Goal: Task Accomplishment & Management: Complete application form

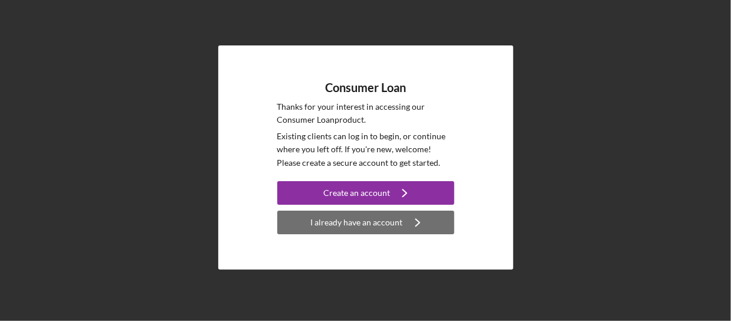
click at [362, 229] on div "I already have an account" at bounding box center [357, 222] width 92 height 24
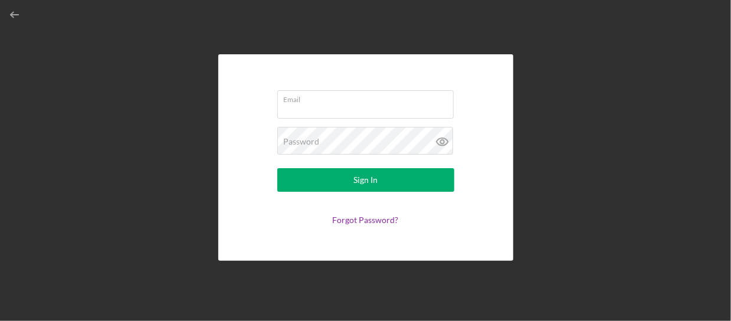
type input "[EMAIL_ADDRESS][DOMAIN_NAME]"
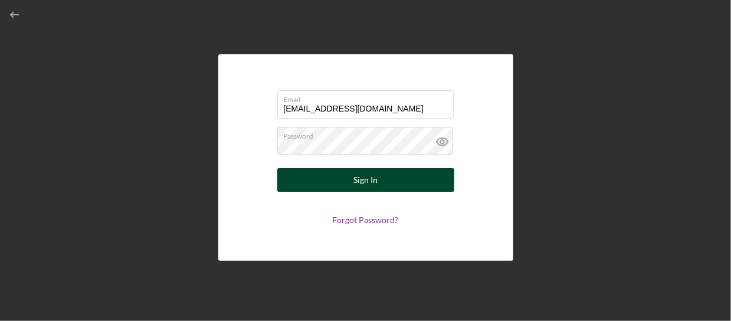
click at [342, 182] on button "Sign In" at bounding box center [365, 180] width 177 height 24
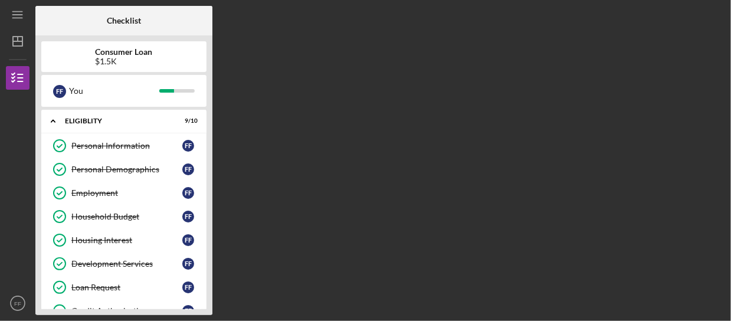
scroll to position [174, 0]
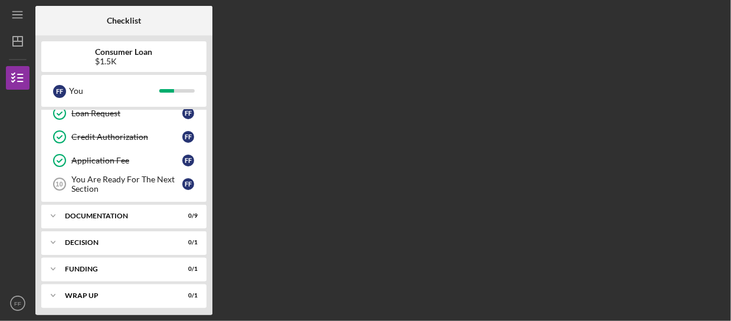
click at [518, 71] on div "Checklist Consumer Loan $1.5K F F You Icon/Expander Eligiblity 9 / 10 Personal …" at bounding box center [379, 160] width 689 height 309
click at [397, 103] on div "Checklist Consumer Loan $1.5K F F You Icon/Expander Eligiblity 9 / 10 Personal …" at bounding box center [379, 160] width 689 height 309
click at [129, 183] on div "You Are Ready For The Next Section" at bounding box center [126, 184] width 111 height 19
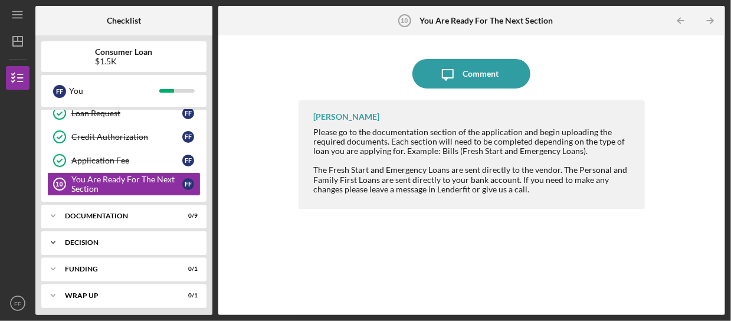
click at [144, 239] on div "Decision" at bounding box center [128, 242] width 127 height 7
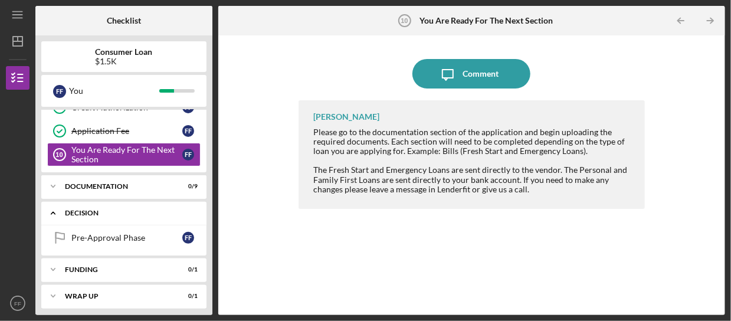
click at [144, 235] on div "Pre-Approval Phase" at bounding box center [126, 237] width 111 height 9
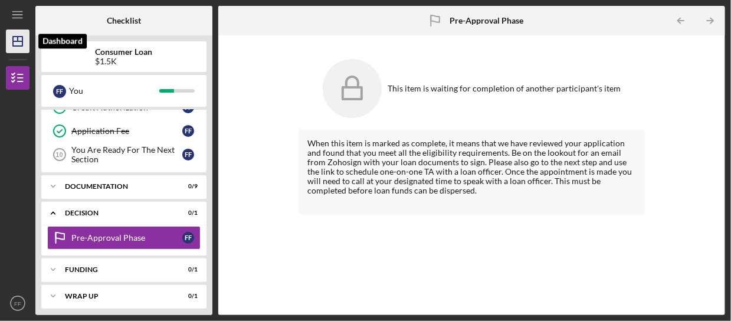
click at [20, 40] on icon "Icon/Dashboard" at bounding box center [17, 41] width 29 height 29
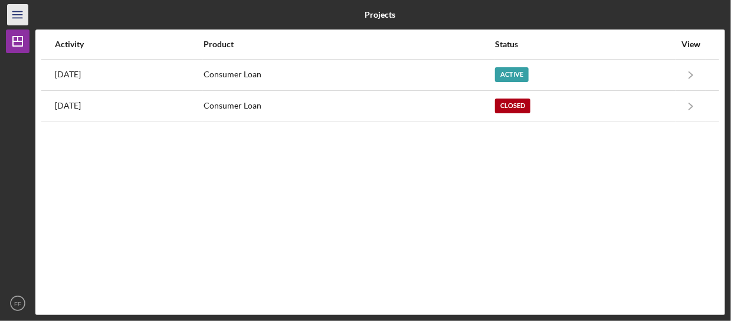
click at [12, 14] on icon "Icon/Menu" at bounding box center [18, 15] width 27 height 27
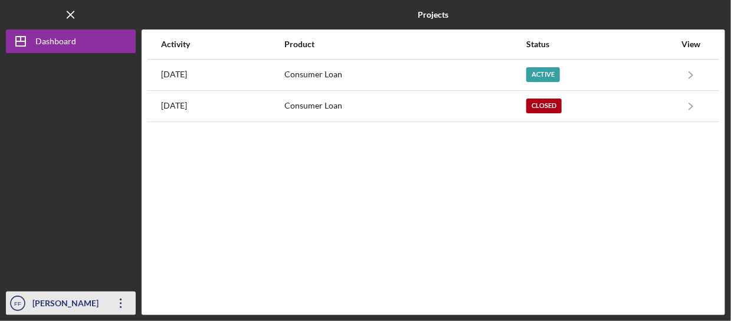
click at [27, 300] on icon "FF" at bounding box center [18, 302] width 24 height 29
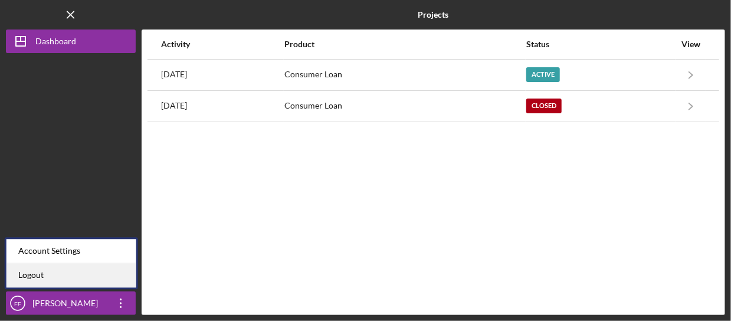
click at [40, 275] on link "Logout" at bounding box center [71, 275] width 130 height 24
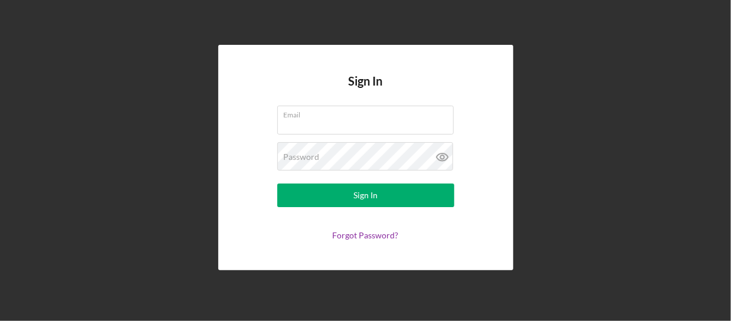
type input "[EMAIL_ADDRESS][DOMAIN_NAME]"
